Goal: Book appointment/travel/reservation

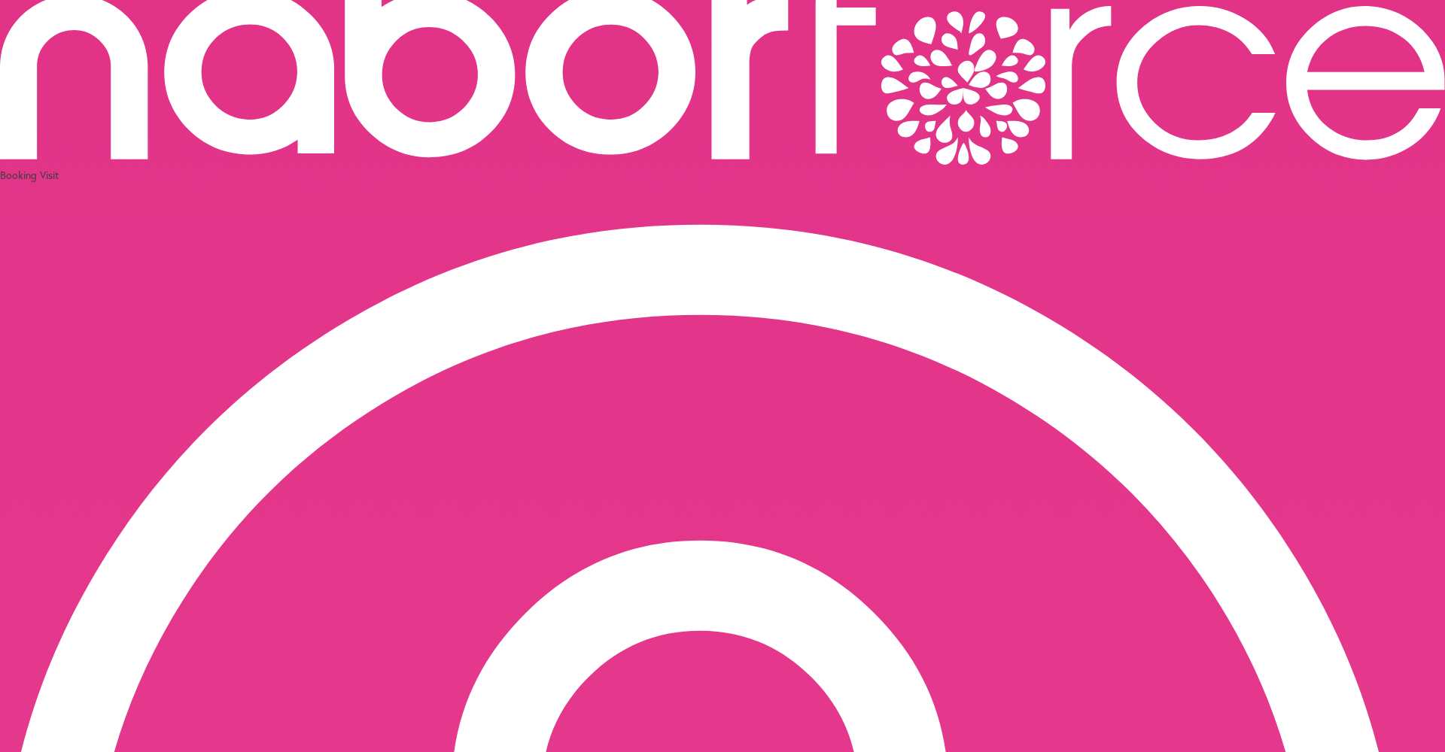
scroll to position [90, 0]
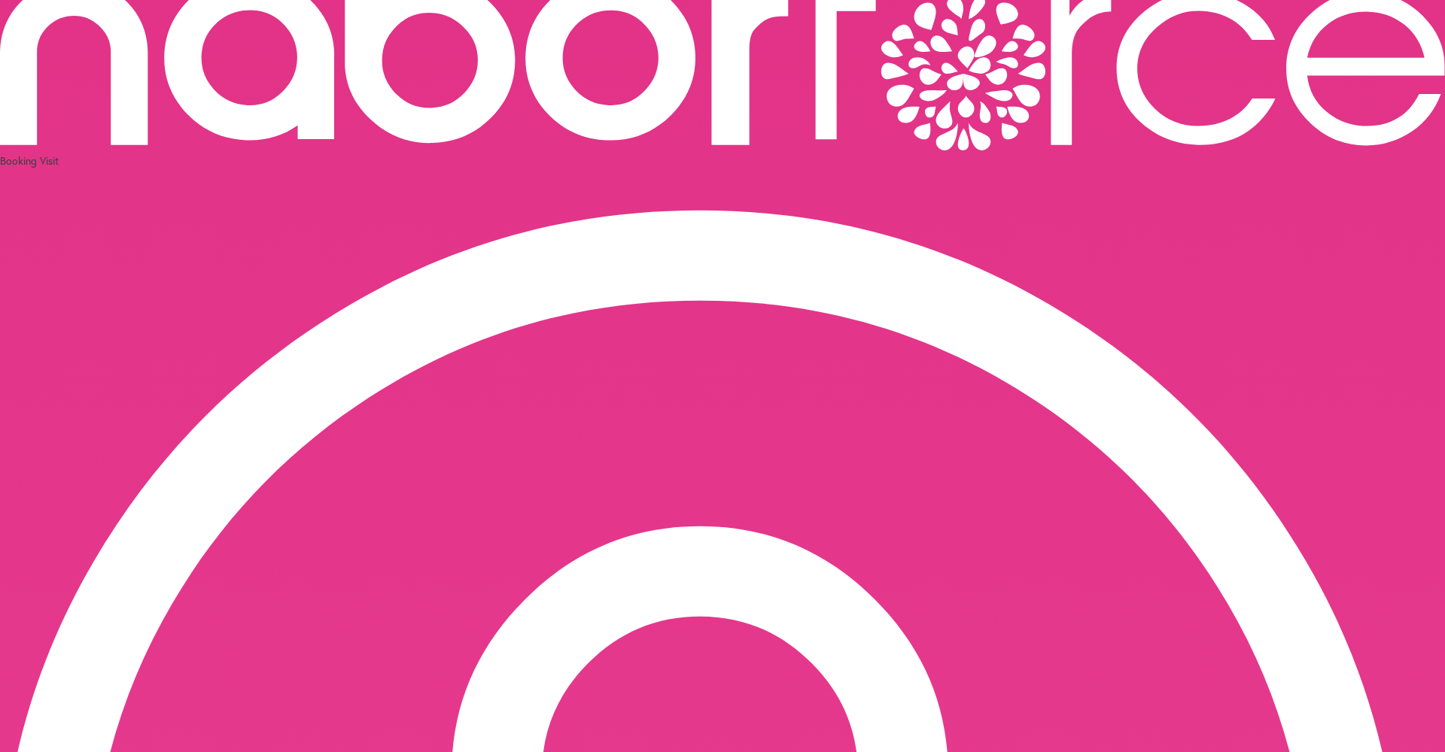
select select "**"
